Goal: Obtain resource: Download file/media

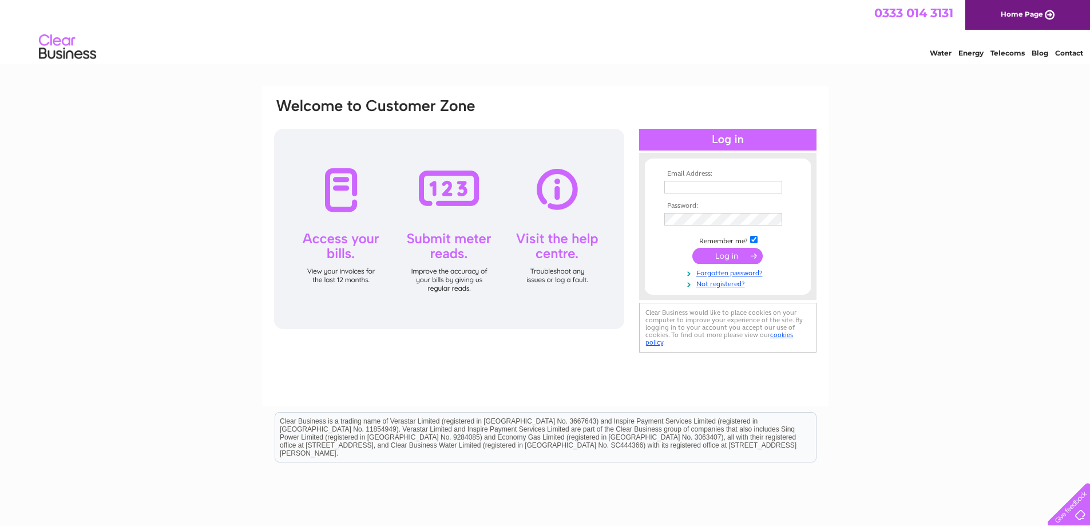
type input "office@kennethinstallations.co.uk"
click at [729, 259] on input "submit" at bounding box center [728, 256] width 70 height 16
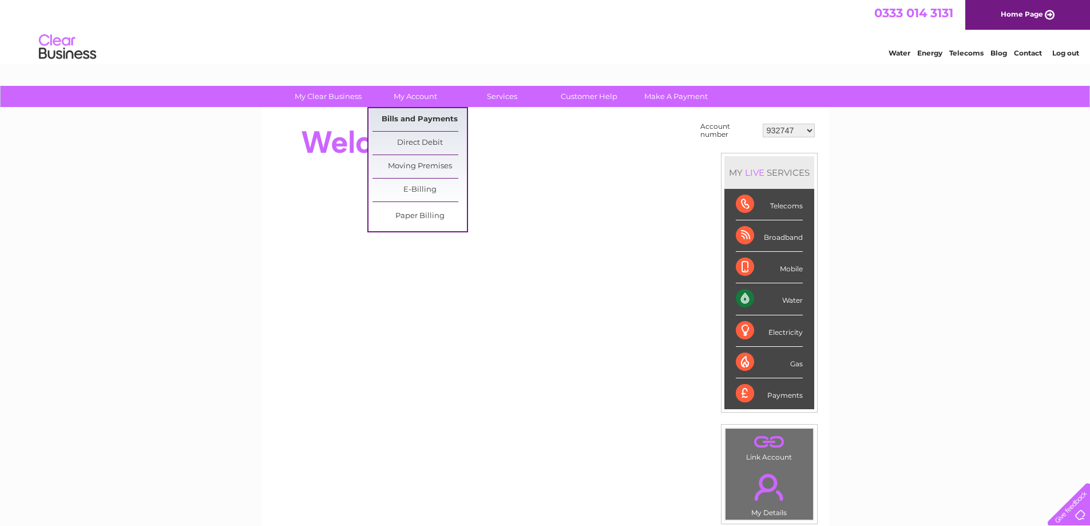
click at [414, 118] on link "Bills and Payments" at bounding box center [420, 119] width 94 height 23
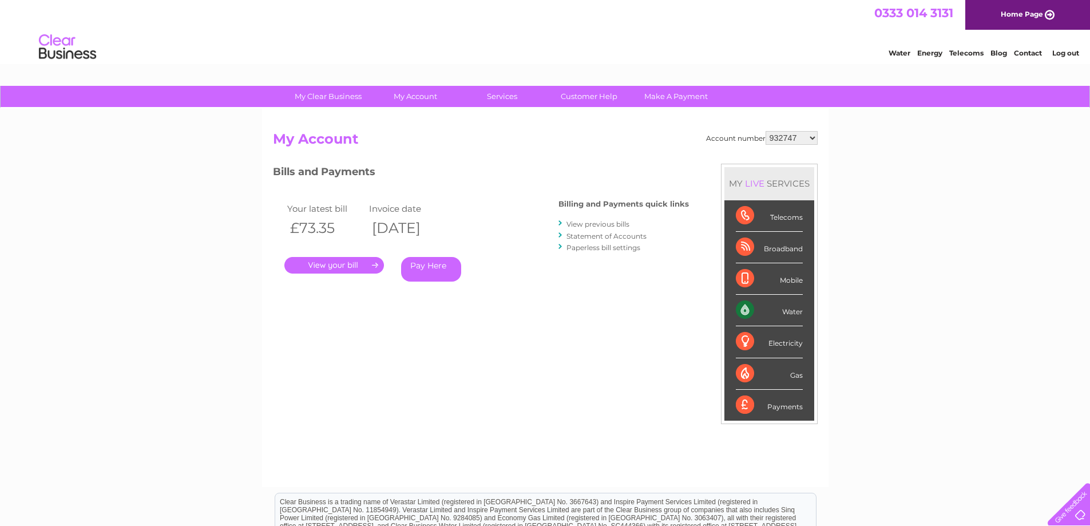
click at [351, 271] on link "." at bounding box center [334, 265] width 100 height 17
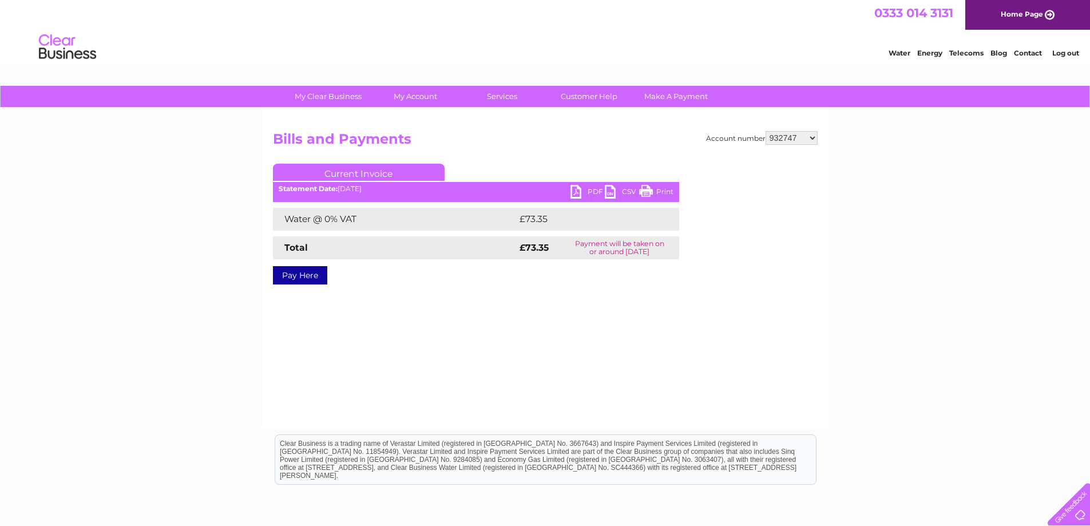
click at [585, 189] on link "PDF" at bounding box center [588, 193] width 34 height 17
click at [814, 138] on select "932747 932748 946281 30288047" at bounding box center [792, 138] width 52 height 14
select select "30288047"
click at [766, 131] on select "932747 932748 946281 30288047" at bounding box center [792, 138] width 52 height 14
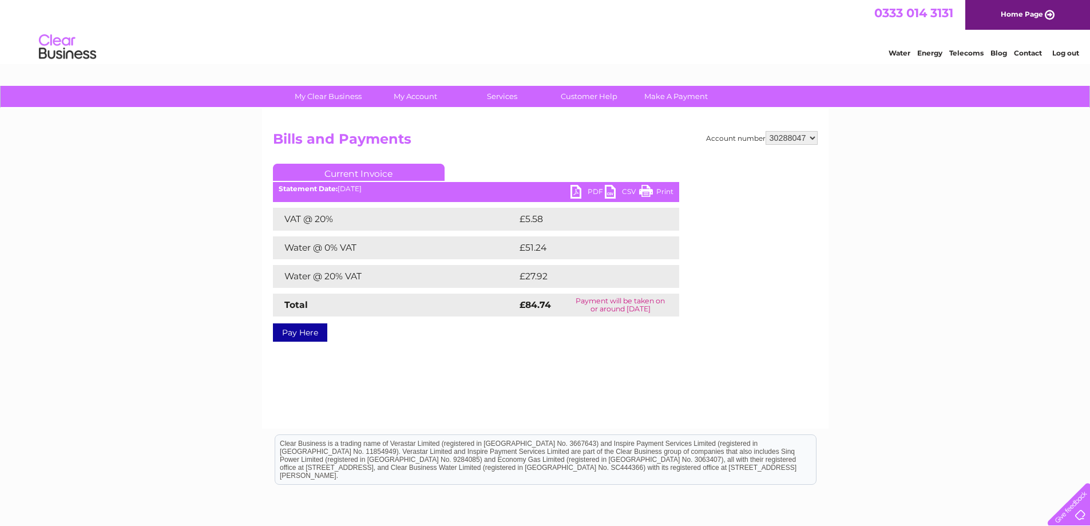
click at [591, 188] on link "PDF" at bounding box center [588, 193] width 34 height 17
click at [816, 140] on select "932747 932748 946281 30288047" at bounding box center [792, 138] width 52 height 14
select select "946281"
click at [766, 131] on select "932747 932748 946281 30288047" at bounding box center [792, 138] width 52 height 14
click at [586, 187] on link "PDF" at bounding box center [588, 193] width 34 height 17
